Goal: Task Accomplishment & Management: Use online tool/utility

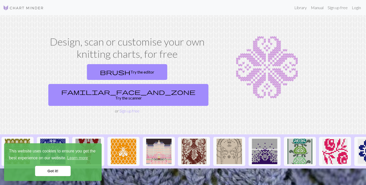
click at [59, 169] on link "Got it!" at bounding box center [53, 171] width 36 height 10
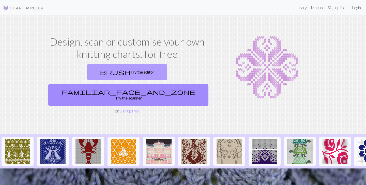
click at [87, 74] on link "brush Try the editor" at bounding box center [127, 72] width 80 height 16
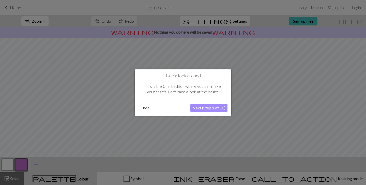
click at [215, 110] on button "Next (Step 1 of 10)" at bounding box center [208, 108] width 37 height 8
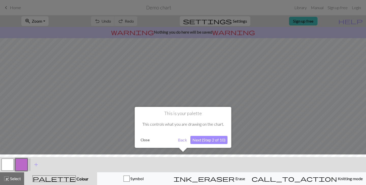
click at [215, 139] on button "Next (Step 2 of 10)" at bounding box center [208, 140] width 37 height 8
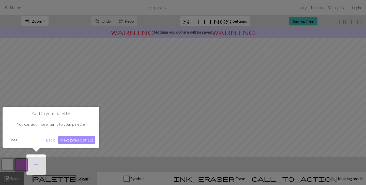
click at [80, 137] on button "Next (Step 3 of 10)" at bounding box center [76, 140] width 37 height 8
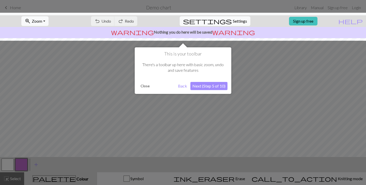
click at [209, 85] on button "Next (Step 5 of 10)" at bounding box center [208, 86] width 37 height 8
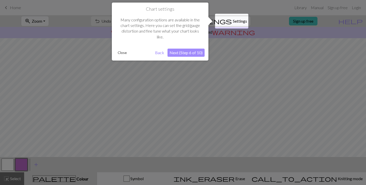
click at [187, 53] on button "Next (Step 6 of 10)" at bounding box center [186, 53] width 37 height 8
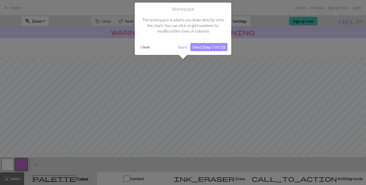
scroll to position [31, 0]
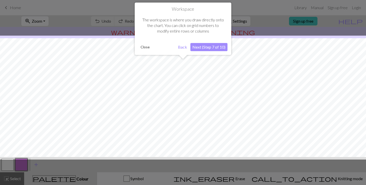
click at [215, 50] on button "Next (Step 7 of 10)" at bounding box center [208, 47] width 37 height 8
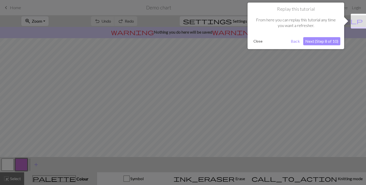
click at [323, 40] on button "Next (Step 8 of 10)" at bounding box center [321, 41] width 37 height 8
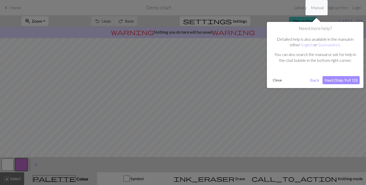
click at [348, 79] on button "Next (Step 9 of 10)" at bounding box center [341, 80] width 37 height 8
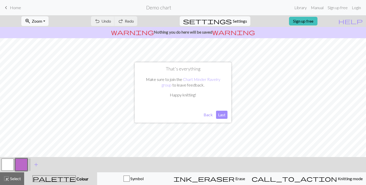
click at [220, 114] on button "Last" at bounding box center [221, 115] width 11 height 8
click at [317, 17] on link "Sign up free" at bounding box center [303, 21] width 28 height 9
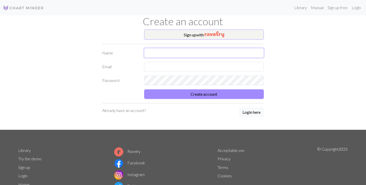
click at [167, 55] on input "text" at bounding box center [204, 53] width 120 height 10
type input "[PERSON_NAME]"
click at [154, 71] on input "text" at bounding box center [204, 67] width 120 height 10
type input "[EMAIL_ADDRESS][DOMAIN_NAME]"
click at [144, 89] on button "Create account" at bounding box center [204, 94] width 120 height 10
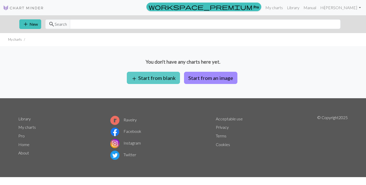
click at [146, 74] on button "add Start from blank" at bounding box center [153, 78] width 53 height 12
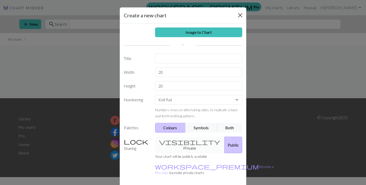
click at [239, 13] on button "Close" at bounding box center [240, 15] width 8 height 8
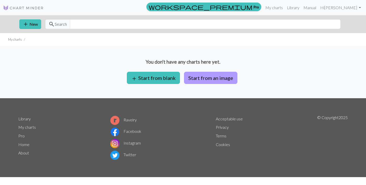
click at [195, 76] on button "Start from an image" at bounding box center [210, 78] width 53 height 12
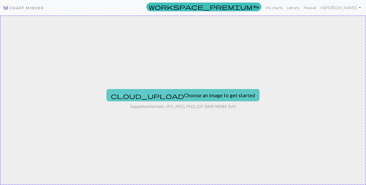
click at [192, 93] on button "cloud_upload Choose an image to get started" at bounding box center [183, 95] width 153 height 12
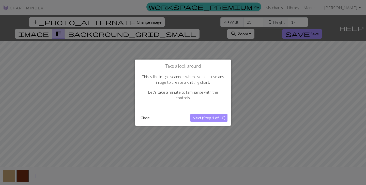
click at [206, 118] on button "Next (Step 1 of 10)" at bounding box center [208, 118] width 37 height 8
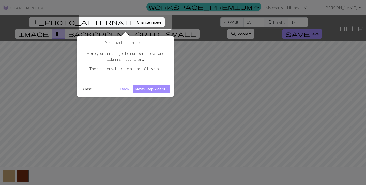
click at [113, 23] on div at bounding box center [125, 22] width 93 height 15
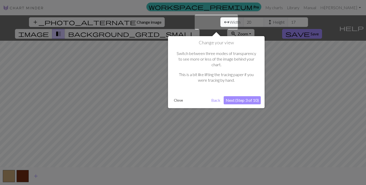
click at [113, 23] on div at bounding box center [183, 92] width 366 height 185
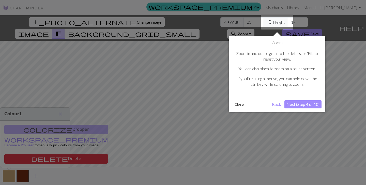
click at [238, 104] on button "Close" at bounding box center [239, 104] width 13 height 8
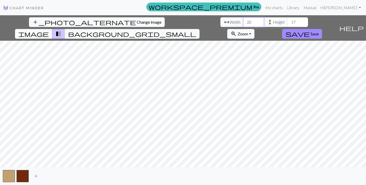
click at [244, 20] on input "20" at bounding box center [254, 22] width 20 height 10
type input "0"
click at [244, 23] on input "0" at bounding box center [254, 22] width 20 height 10
type input "43"
click at [288, 21] on input "17" at bounding box center [298, 22] width 20 height 10
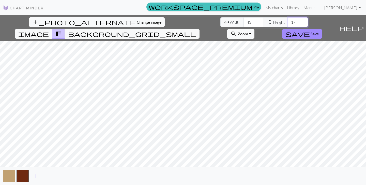
click at [288, 21] on input "17" at bounding box center [298, 22] width 20 height 10
type input "1"
type input "52"
click at [310, 30] on span "save" at bounding box center [297, 33] width 24 height 7
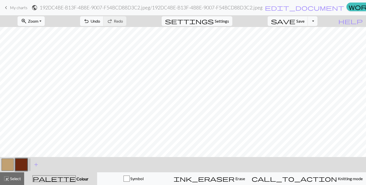
click at [45, 23] on button "zoom_in Zoom Zoom" at bounding box center [31, 21] width 27 height 10
click at [48, 61] on button "50%" at bounding box center [38, 61] width 40 height 8
click at [11, 164] on button "button" at bounding box center [8, 164] width 12 height 12
click at [76, 179] on span "Colour" at bounding box center [82, 178] width 13 height 5
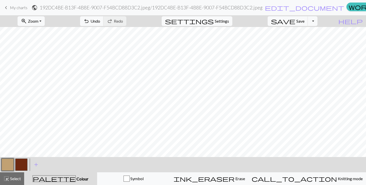
click at [60, 176] on span "palette" at bounding box center [54, 178] width 43 height 7
click at [76, 180] on span "Colour" at bounding box center [82, 178] width 13 height 5
click at [77, 179] on div "palette Colour Colour" at bounding box center [60, 178] width 67 height 7
click at [36, 163] on span "add" at bounding box center [36, 164] width 6 height 7
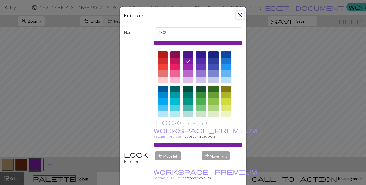
click at [241, 17] on button "Close" at bounding box center [240, 15] width 8 height 8
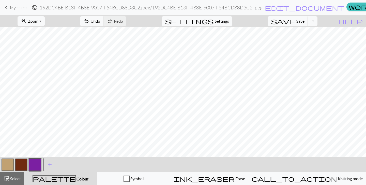
click at [38, 163] on button "button" at bounding box center [35, 164] width 12 height 12
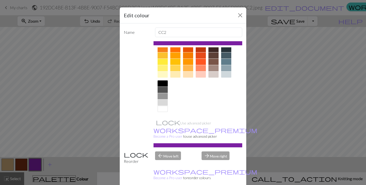
scroll to position [74, 0]
click at [163, 107] on div at bounding box center [163, 109] width 10 height 6
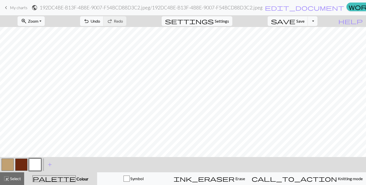
click at [7, 165] on button "button" at bounding box center [8, 164] width 12 height 12
click at [7, 165] on div "Edit colour Name MC Use advanced picker workspace_premium Become a Pro user to …" at bounding box center [183, 92] width 366 height 185
click at [63, 179] on icon "palette" at bounding box center [54, 178] width 43 height 7
click at [8, 180] on span "highlight_alt" at bounding box center [6, 178] width 6 height 7
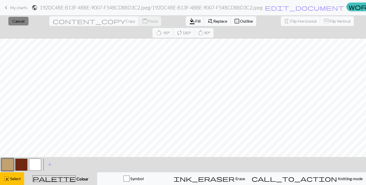
click at [20, 19] on span "Cancel" at bounding box center [18, 21] width 12 height 5
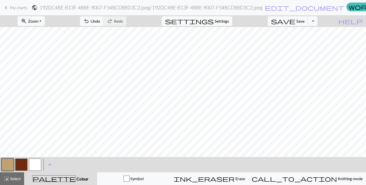
click at [10, 163] on button "button" at bounding box center [8, 164] width 12 height 12
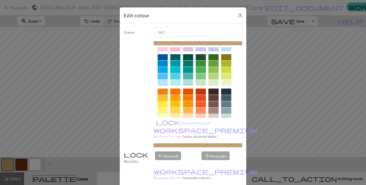
scroll to position [74, 0]
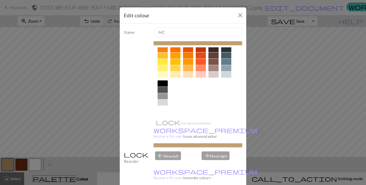
click at [163, 107] on div at bounding box center [163, 109] width 10 height 6
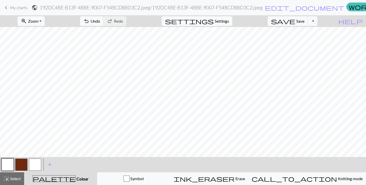
click at [22, 160] on button "button" at bounding box center [21, 164] width 12 height 12
click at [22, 166] on button "button" at bounding box center [21, 164] width 12 height 12
click at [22, 166] on div "Edit colour Name CC1 Use advanced picker workspace_premium Become a Pro user to…" at bounding box center [183, 92] width 366 height 185
click at [76, 178] on span "Colour" at bounding box center [82, 178] width 13 height 5
click at [25, 163] on button "button" at bounding box center [21, 164] width 12 height 12
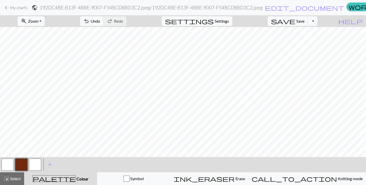
click at [25, 163] on div "Edit colour Name CC1 Use advanced picker workspace_premium Become a Pro user to…" at bounding box center [183, 92] width 366 height 185
click at [38, 163] on button "button" at bounding box center [35, 164] width 12 height 12
click at [23, 167] on button "button" at bounding box center [21, 164] width 12 height 12
click at [61, 178] on span "palette" at bounding box center [54, 178] width 43 height 7
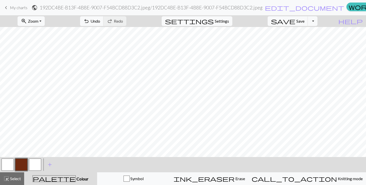
click at [76, 177] on span "Colour" at bounding box center [82, 178] width 13 height 5
click at [24, 163] on button "button" at bounding box center [21, 164] width 12 height 12
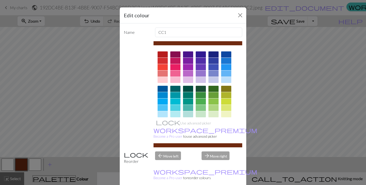
click at [163, 54] on div at bounding box center [163, 54] width 10 height 6
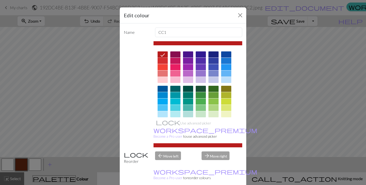
click at [176, 59] on div at bounding box center [175, 61] width 10 height 6
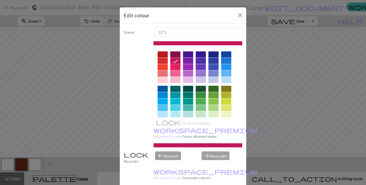
click at [176, 55] on div at bounding box center [175, 54] width 10 height 6
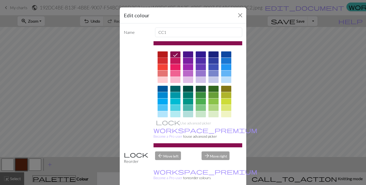
click at [162, 54] on div at bounding box center [163, 54] width 10 height 6
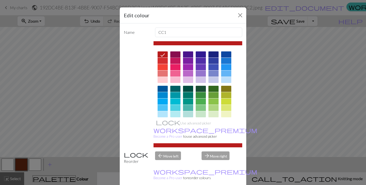
click at [173, 54] on div at bounding box center [175, 54] width 10 height 6
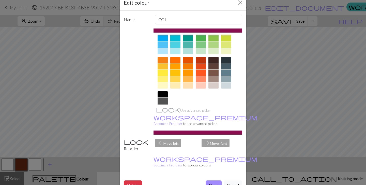
scroll to position [0, 0]
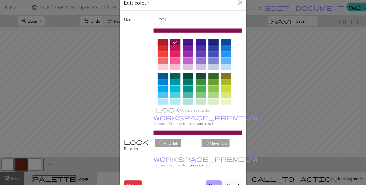
click at [215, 180] on button "Done" at bounding box center [214, 185] width 16 height 10
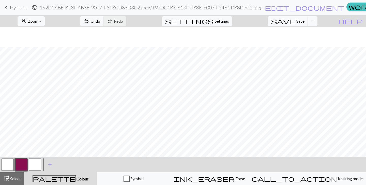
scroll to position [20, 0]
click at [229, 23] on span "Settings" at bounding box center [222, 21] width 14 height 6
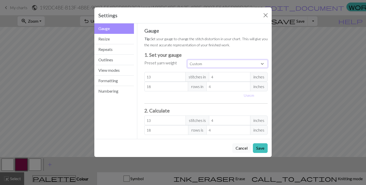
click at [208, 60] on select "Custom Square Lace Light Fingering Fingering Sport Double knit Worsted Aran Bul…" at bounding box center [227, 64] width 80 height 8
click at [119, 35] on button "Resize" at bounding box center [114, 39] width 40 height 10
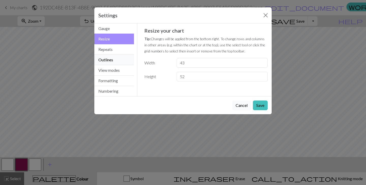
click at [116, 58] on button "Outlines" at bounding box center [114, 60] width 40 height 10
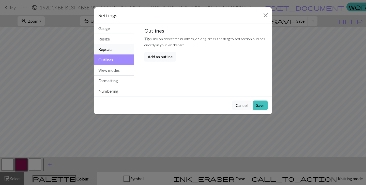
click at [114, 46] on button "Repeats" at bounding box center [114, 49] width 40 height 10
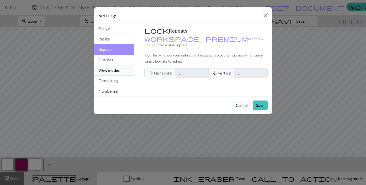
click at [115, 71] on button "View modes" at bounding box center [114, 70] width 40 height 10
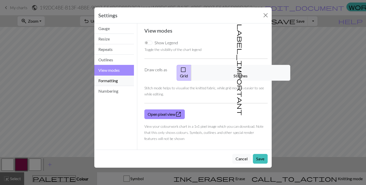
click at [113, 76] on button "Formatting" at bounding box center [114, 81] width 40 height 10
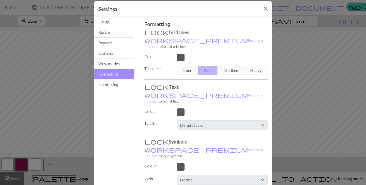
scroll to position [0, 0]
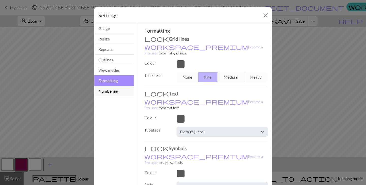
click at [118, 92] on button "Numbering" at bounding box center [114, 91] width 40 height 10
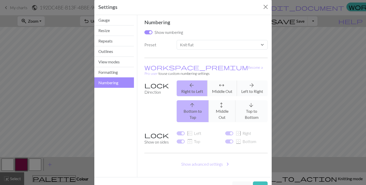
scroll to position [13, 0]
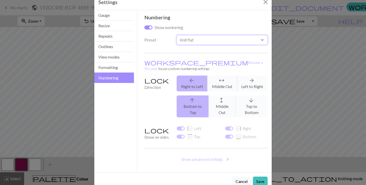
click at [213, 40] on select "Custom Knit flat Knit in the round Lace knitting Cross stitch" at bounding box center [222, 40] width 91 height 10
select select "round"
checkbox input "false"
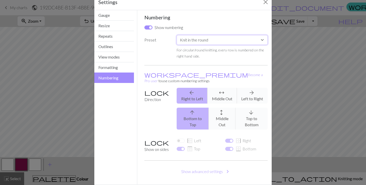
scroll to position [24, 0]
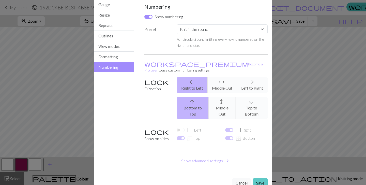
click at [262, 178] on button "Save" at bounding box center [260, 183] width 15 height 10
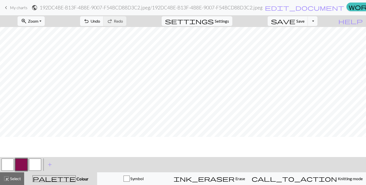
scroll to position [0, 0]
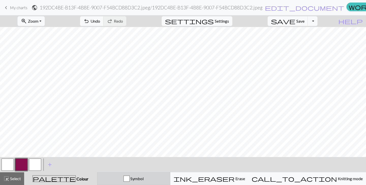
click at [144, 176] on span "Symbol" at bounding box center [137, 178] width 14 height 5
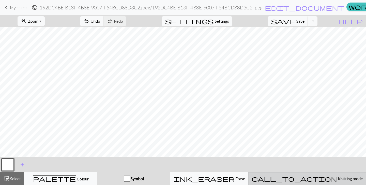
click at [304, 179] on div "call_to_action Knitting mode Knitting mode" at bounding box center [307, 178] width 111 height 6
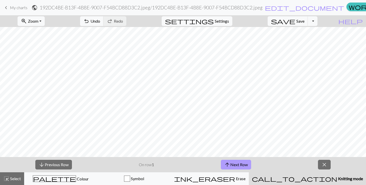
click at [235, 165] on button "arrow_upward Next Row" at bounding box center [236, 165] width 30 height 10
click at [55, 164] on button "arrow_downward Previous Row" at bounding box center [53, 165] width 37 height 10
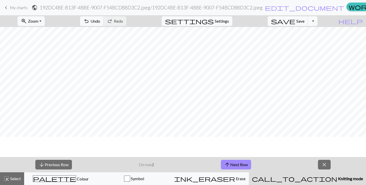
scroll to position [20, 0]
click at [66, 166] on button "arrow_downward Previous Row" at bounding box center [53, 165] width 37 height 10
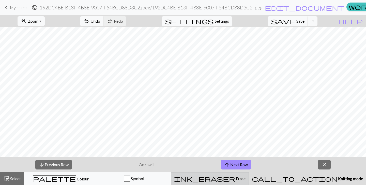
click at [237, 180] on span "Erase" at bounding box center [240, 178] width 10 height 5
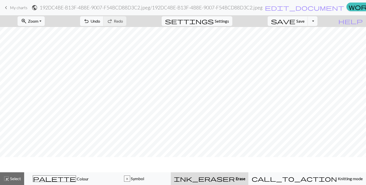
scroll to position [5, 0]
click at [229, 20] on span "Settings" at bounding box center [222, 21] width 14 height 6
select select "round"
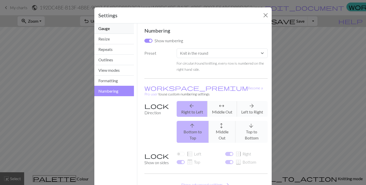
click at [117, 28] on button "Gauge" at bounding box center [114, 28] width 40 height 10
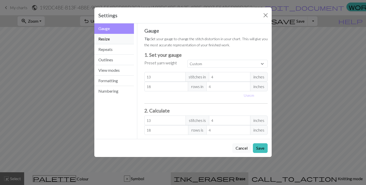
click at [118, 39] on button "Resize" at bounding box center [114, 39] width 40 height 10
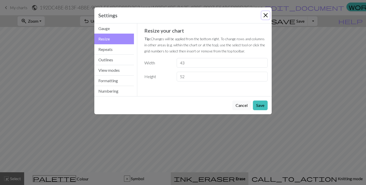
click at [268, 13] on button "Close" at bounding box center [266, 15] width 8 height 8
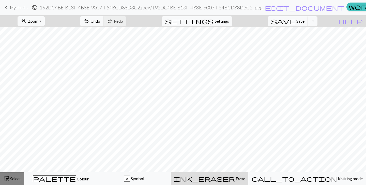
click at [12, 175] on button "highlight_alt Select Select" at bounding box center [12, 178] width 24 height 13
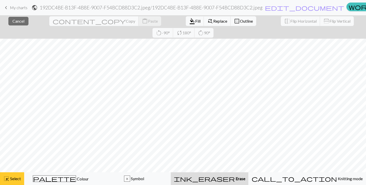
scroll to position [0, 0]
click at [12, 178] on span "Select" at bounding box center [14, 178] width 11 height 5
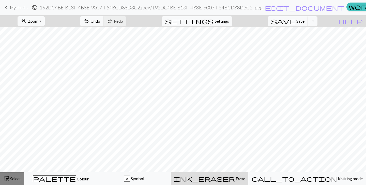
click at [14, 179] on span "Select" at bounding box center [14, 178] width 11 height 5
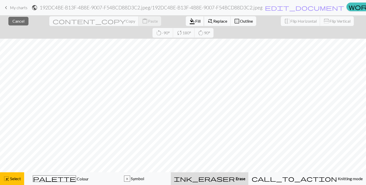
click at [186, 24] on button "format_color_fill Fill" at bounding box center [195, 21] width 18 height 10
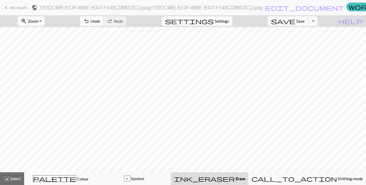
click at [89, 24] on span "undo" at bounding box center [86, 21] width 6 height 7
click at [10, 180] on span "Select" at bounding box center [14, 178] width 11 height 5
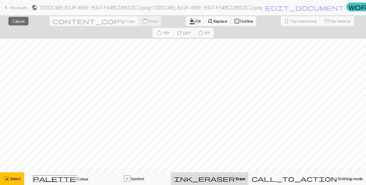
click at [213, 22] on span "Replace" at bounding box center [220, 21] width 14 height 5
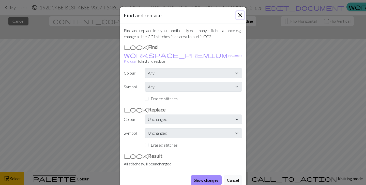
click at [239, 18] on button "Close" at bounding box center [240, 15] width 8 height 8
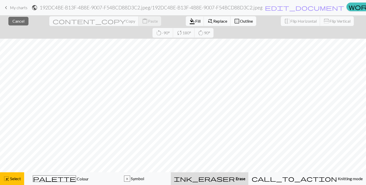
click at [240, 21] on span "Outline" at bounding box center [246, 21] width 13 height 5
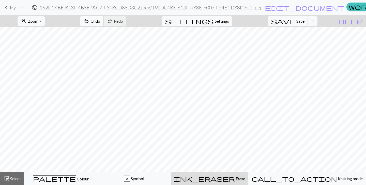
click at [100, 20] on span "Undo" at bounding box center [95, 21] width 10 height 5
click at [223, 23] on span "Settings" at bounding box center [222, 21] width 14 height 6
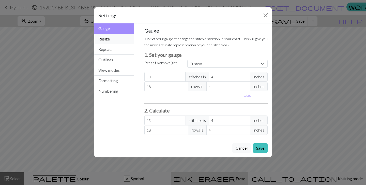
click at [122, 38] on button "Resize" at bounding box center [114, 39] width 40 height 10
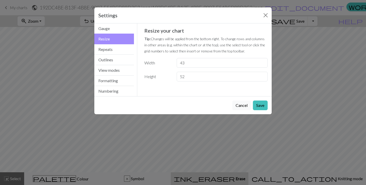
click at [250, 49] on p "Tip: Changes will be applied from the bottom right. To change rows and columns …" at bounding box center [206, 45] width 124 height 18
click at [264, 14] on button "Close" at bounding box center [266, 15] width 8 height 8
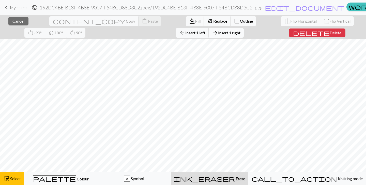
click at [212, 32] on span "arrow_forward" at bounding box center [215, 32] width 6 height 7
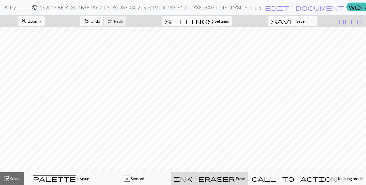
click at [89, 20] on span "undo" at bounding box center [86, 21] width 6 height 7
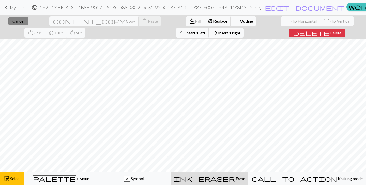
click at [17, 20] on span "Cancel" at bounding box center [18, 21] width 12 height 5
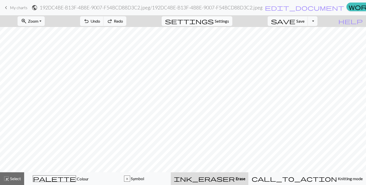
click at [232, 24] on button "settings Settings" at bounding box center [197, 21] width 71 height 10
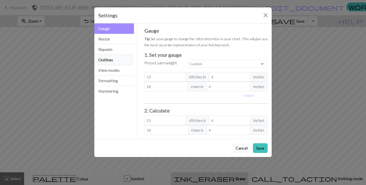
click at [124, 63] on button "Outlines" at bounding box center [114, 60] width 40 height 10
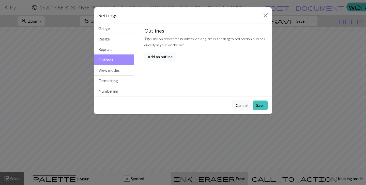
click at [159, 57] on button "Add an outline" at bounding box center [160, 57] width 32 height 10
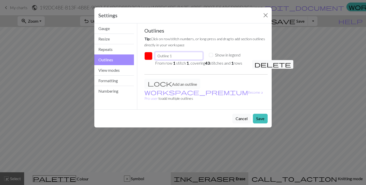
click at [175, 58] on input "Outline 1" at bounding box center [179, 56] width 48 height 8
click at [262, 114] on button "Save" at bounding box center [260, 119] width 15 height 10
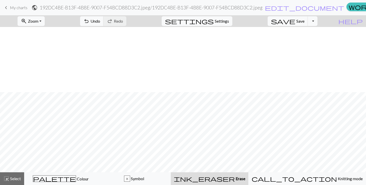
scroll to position [79, 0]
click at [104, 23] on button "undo Undo Undo" at bounding box center [92, 21] width 24 height 10
click at [229, 23] on span "Settings" at bounding box center [222, 21] width 14 height 6
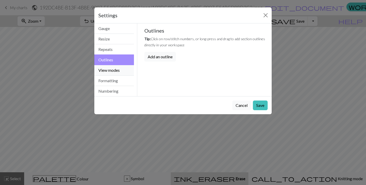
click at [129, 67] on button "View modes" at bounding box center [114, 70] width 40 height 10
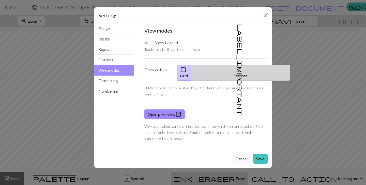
click at [240, 70] on button "label_important Stitches" at bounding box center [240, 73] width 99 height 16
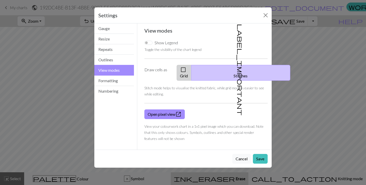
click at [186, 67] on span "check_box_outline_blank" at bounding box center [183, 69] width 6 height 7
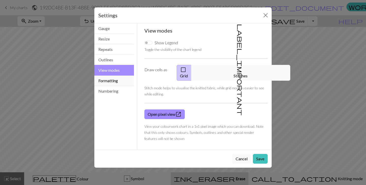
click at [116, 79] on button "Formatting" at bounding box center [114, 81] width 40 height 10
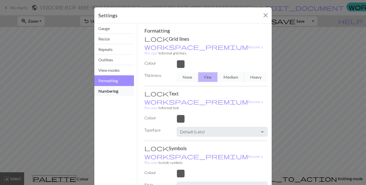
click at [108, 94] on button "Numbering" at bounding box center [114, 91] width 40 height 10
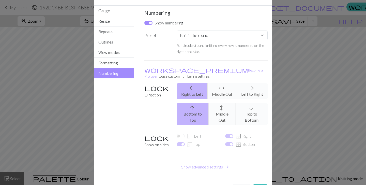
scroll to position [19, 0]
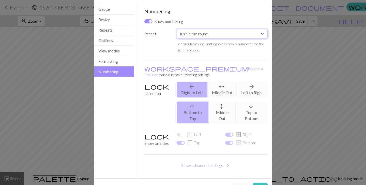
click at [212, 33] on select "Custom Knit flat Knit in the round Lace knitting Cross stitch" at bounding box center [222, 34] width 91 height 10
select select "flat"
checkbox input "true"
click at [209, 34] on select "Custom Knit flat Knit in the round Lace knitting Cross stitch" at bounding box center [222, 34] width 91 height 10
select select "round"
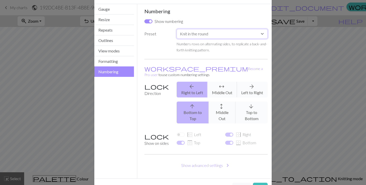
checkbox input "false"
click at [252, 83] on div "arrow_back Right to Left arrows_outward Middle Out arrow_forward Left to Right" at bounding box center [222, 90] width 97 height 16
click at [259, 183] on button "Save" at bounding box center [260, 188] width 15 height 10
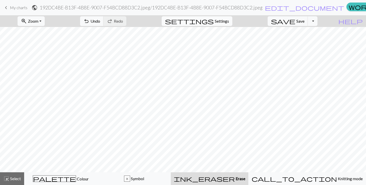
click at [226, 21] on span "Settings" at bounding box center [222, 21] width 14 height 6
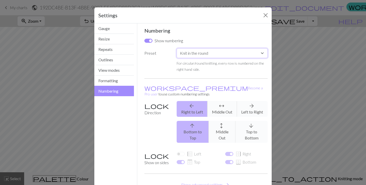
click at [211, 55] on select "Custom Knit flat Knit in the round Lace knitting Cross stitch" at bounding box center [222, 53] width 91 height 10
select select "flat"
checkbox input "true"
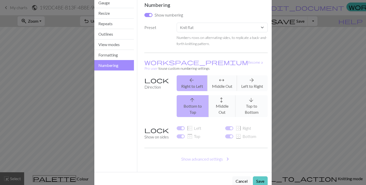
click at [262, 176] on button "Save" at bounding box center [260, 181] width 15 height 10
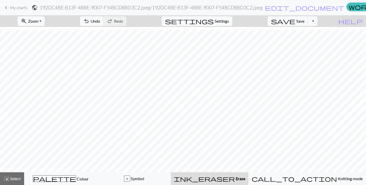
scroll to position [79, 0]
click at [221, 21] on span "Settings" at bounding box center [222, 21] width 14 height 6
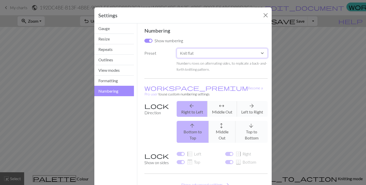
click at [219, 55] on select "Custom Knit flat Knit in the round Lace knitting Cross stitch" at bounding box center [222, 53] width 91 height 10
select select "round"
checkbox input "false"
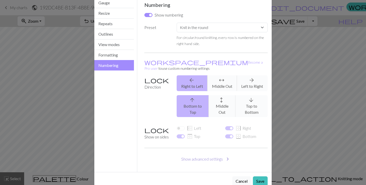
click at [206, 154] on button "Show advanced settings chevron_right" at bounding box center [206, 159] width 124 height 10
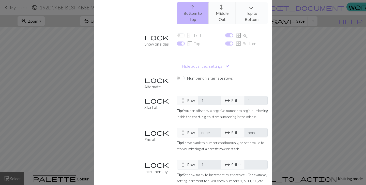
scroll to position [136, 0]
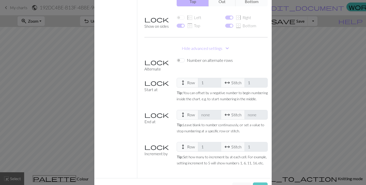
click at [260, 182] on button "Save" at bounding box center [260, 187] width 15 height 10
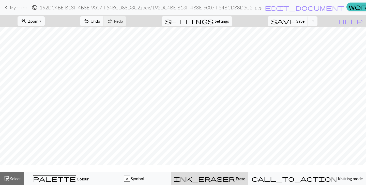
scroll to position [0, 0]
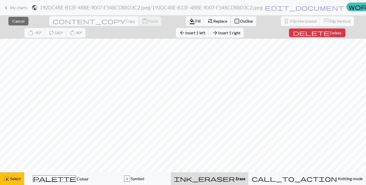
click at [207, 21] on span "find_replace" at bounding box center [210, 21] width 6 height 7
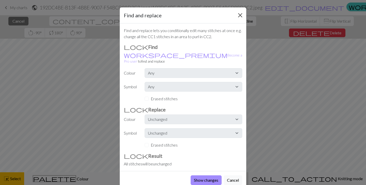
click at [241, 16] on button "Close" at bounding box center [240, 15] width 8 height 8
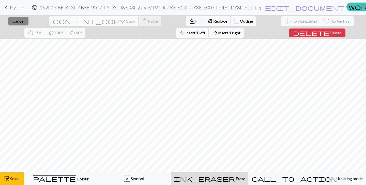
click at [18, 22] on span "Cancel" at bounding box center [18, 21] width 12 height 5
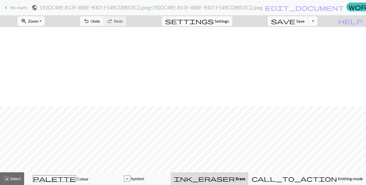
scroll to position [79, 0]
click at [308, 24] on button "save Save Save" at bounding box center [288, 21] width 40 height 10
click at [265, 6] on span "edit_document" at bounding box center [304, 7] width 79 height 7
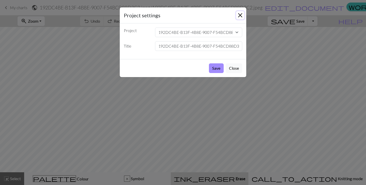
click at [242, 14] on button "Close" at bounding box center [240, 15] width 8 height 8
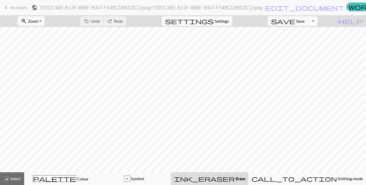
click at [244, 14] on nav "keyboard_arrow_left My charts public 192DC4BE-B13F-4B8E-9007-F54BCD88D3C2.jpeg …" at bounding box center [183, 7] width 366 height 15
click at [253, 7] on form "public 192DC4BE-B13F-4B8E-9007-F54BCD88D3C2.jpeg / 192DC4BE-B13F-4B8E-9007-F54B…" at bounding box center [188, 8] width 313 height 10
click at [265, 8] on span "edit_document" at bounding box center [304, 7] width 79 height 7
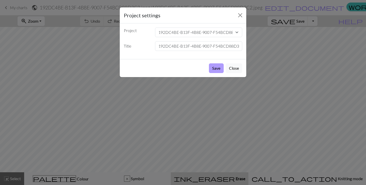
click at [217, 66] on button "Save" at bounding box center [216, 68] width 15 height 10
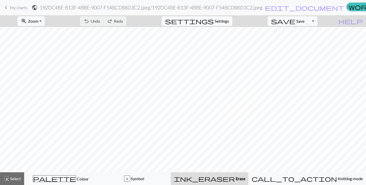
click at [22, 6] on span "My charts" at bounding box center [19, 7] width 18 height 5
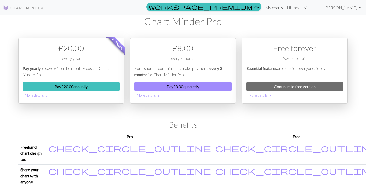
click at [275, 5] on link "My charts" at bounding box center [274, 8] width 22 height 10
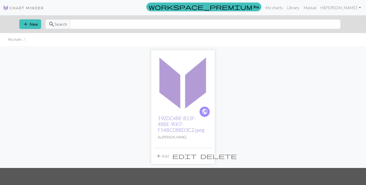
click at [175, 126] on link "192DC4BE-B13F-4B8E-9007-F54BCD88D3C2.jpeg" at bounding box center [181, 124] width 47 height 18
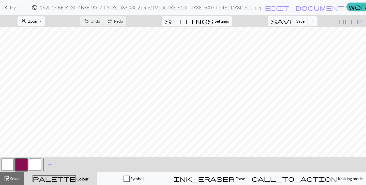
click at [318, 22] on button "Toggle Dropdown" at bounding box center [313, 21] width 10 height 10
click at [310, 41] on button "save_alt Download" at bounding box center [275, 40] width 84 height 8
click at [38, 22] on span "Zoom" at bounding box center [33, 21] width 10 height 5
click at [45, 57] on button "50%" at bounding box center [38, 61] width 40 height 8
click at [318, 20] on button "Toggle Dropdown" at bounding box center [313, 21] width 10 height 10
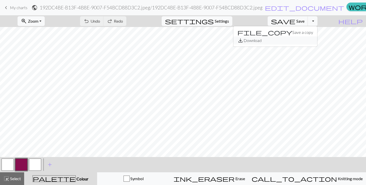
click at [310, 43] on button "save_alt Download" at bounding box center [275, 40] width 84 height 8
click at [318, 19] on button "Toggle Dropdown" at bounding box center [313, 21] width 10 height 10
click at [315, 41] on button "save_alt Download" at bounding box center [275, 40] width 84 height 8
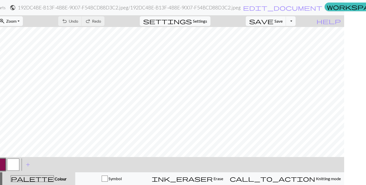
scroll to position [0, 33]
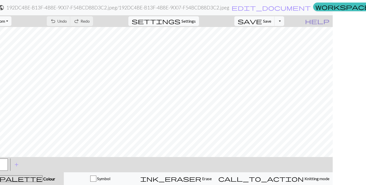
click at [324, 21] on span "help" at bounding box center [317, 21] width 24 height 7
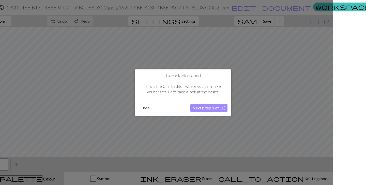
click at [143, 106] on button "Close" at bounding box center [145, 108] width 13 height 8
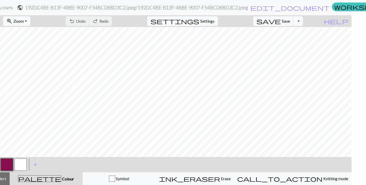
scroll to position [0, 0]
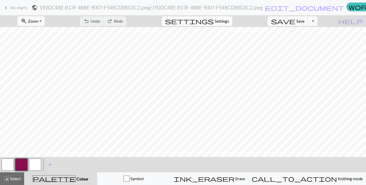
click at [229, 23] on span "Settings" at bounding box center [222, 21] width 14 height 6
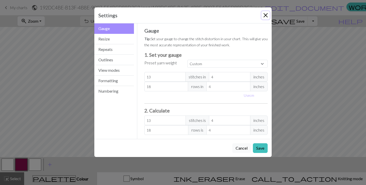
click at [266, 17] on button "Close" at bounding box center [266, 15] width 8 height 8
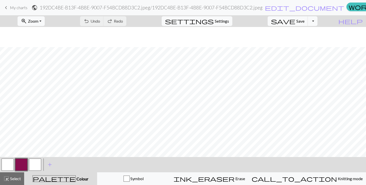
scroll to position [20, 0]
click at [265, 7] on span "edit_document" at bounding box center [304, 7] width 79 height 7
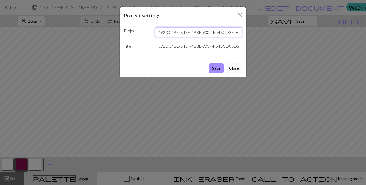
click at [219, 29] on select "192DC4BE-B13F-4B8E-9007-F54BCD88D3C2.jpeg" at bounding box center [198, 32] width 87 height 10
click at [223, 47] on input "192DC4BE-B13F-4B8E-9007-F54BCD88D3C2.jpeg" at bounding box center [198, 46] width 87 height 10
drag, startPoint x: 158, startPoint y: 46, endPoint x: 252, endPoint y: 45, distance: 94.3
click at [252, 45] on div "Project settings Project 192DC4BE-B13F-4B8E-9007-F54BCD88D3C2.jpeg Title 192DC4…" at bounding box center [183, 92] width 366 height 185
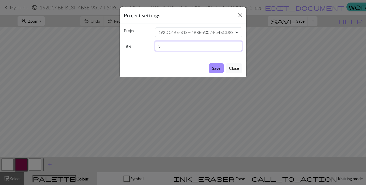
scroll to position [0, 0]
type input "Sol"
click at [209, 63] on button "Save" at bounding box center [216, 68] width 15 height 10
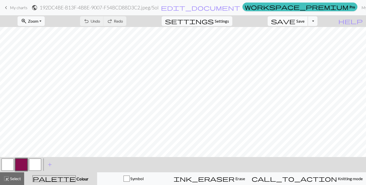
click at [308, 18] on button "save Save Save" at bounding box center [288, 21] width 40 height 10
click at [318, 21] on button "Toggle Dropdown" at bounding box center [313, 21] width 10 height 10
click at [312, 38] on button "save_alt Download" at bounding box center [275, 40] width 84 height 8
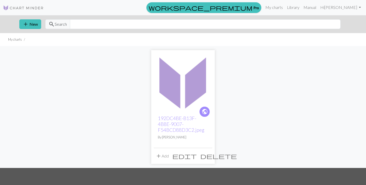
click at [203, 109] on span "public" at bounding box center [205, 112] width 6 height 8
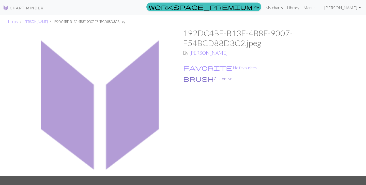
click at [196, 80] on button "brush Customise" at bounding box center [208, 78] width 50 height 7
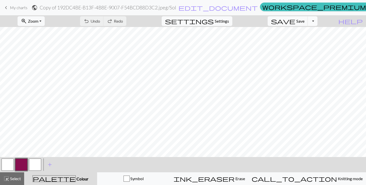
click at [318, 24] on button "Toggle Dropdown" at bounding box center [313, 21] width 10 height 10
click at [313, 41] on button "save_alt Download" at bounding box center [275, 40] width 84 height 8
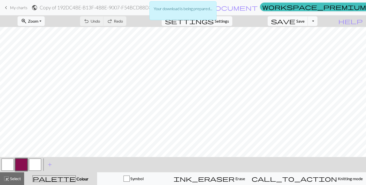
click at [206, 10] on p "Your download is being prepared..." at bounding box center [183, 9] width 58 height 6
click at [233, 7] on div "Your download is being prepared..." at bounding box center [183, 12] width 366 height 24
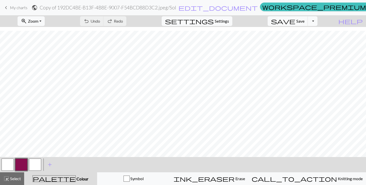
scroll to position [67, 0]
click at [37, 165] on button "button" at bounding box center [35, 164] width 12 height 12
click at [305, 20] on span "Save" at bounding box center [300, 21] width 8 height 5
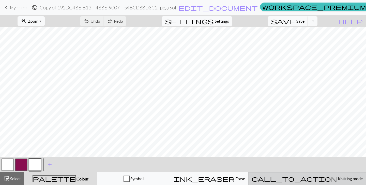
click at [331, 175] on button "call_to_action Knitting mode Knitting mode" at bounding box center [307, 178] width 118 height 13
